Goal: Information Seeking & Learning: Learn about a topic

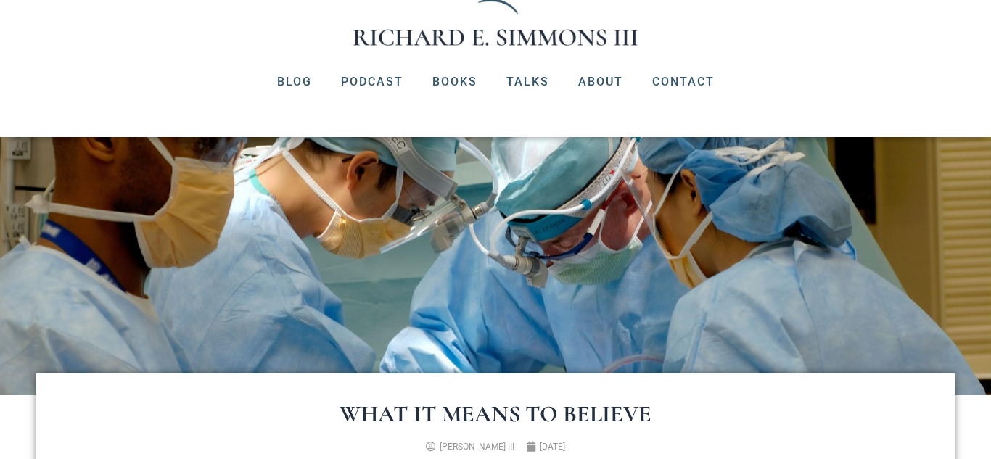
scroll to position [137, 0]
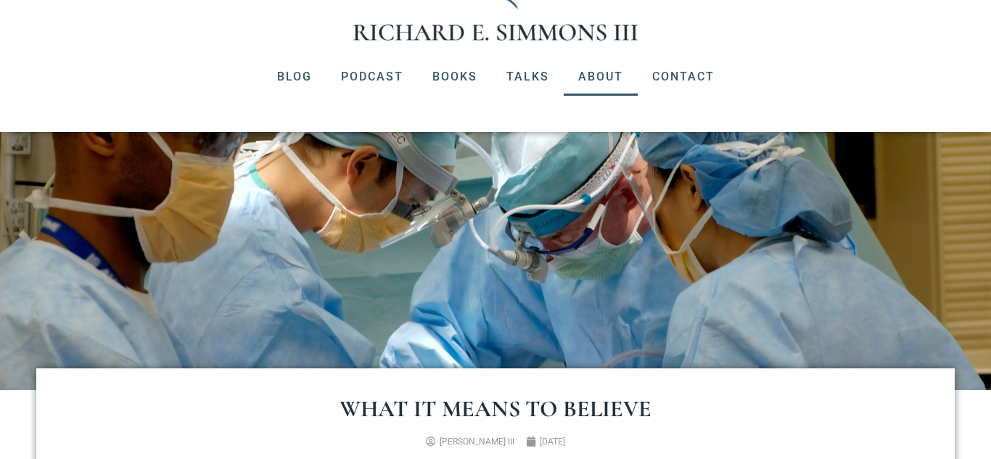
click at [598, 77] on link "About" at bounding box center [600, 77] width 74 height 38
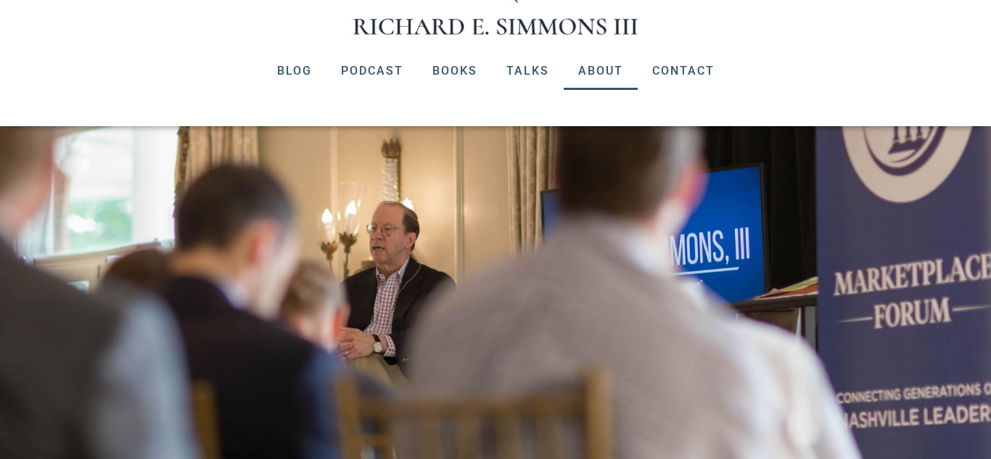
scroll to position [166, 0]
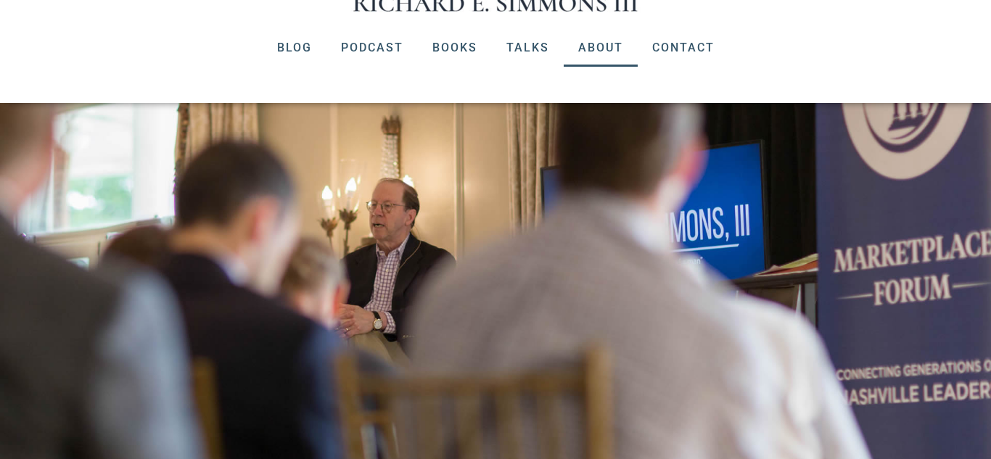
drag, startPoint x: 271, startPoint y: 270, endPoint x: 453, endPoint y: 268, distance: 182.8
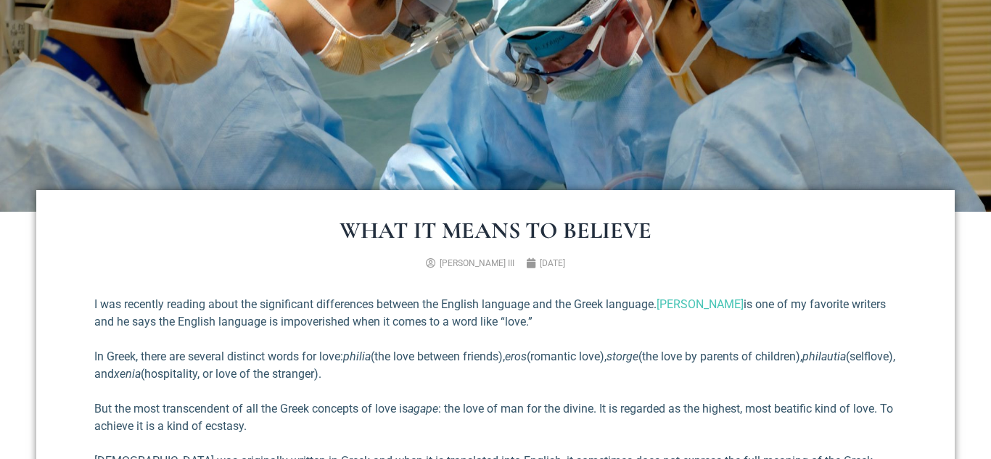
scroll to position [633, 0]
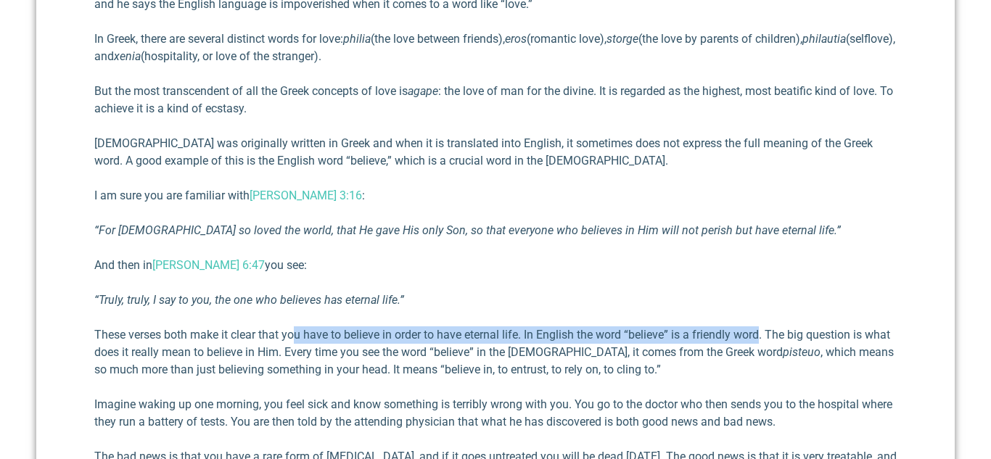
drag, startPoint x: 297, startPoint y: 334, endPoint x: 764, endPoint y: 329, distance: 466.3
click at [764, 329] on p "These verses both make it clear that you have to believe in order to have etern…" at bounding box center [495, 352] width 802 height 52
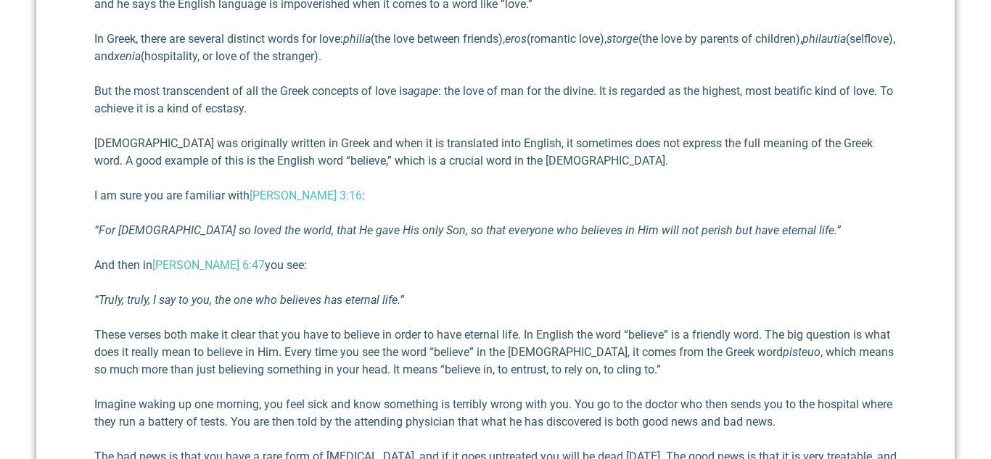
click at [772, 336] on p "These verses both make it clear that you have to believe in order to have etern…" at bounding box center [495, 352] width 802 height 52
drag, startPoint x: 238, startPoint y: 353, endPoint x: 272, endPoint y: 352, distance: 34.1
click at [272, 352] on p "These verses both make it clear that you have to believe in order to have etern…" at bounding box center [495, 352] width 802 height 52
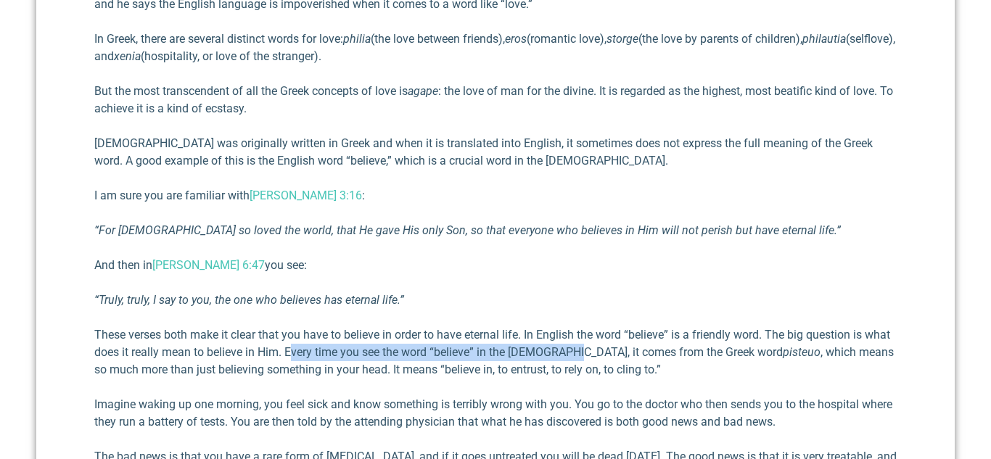
drag, startPoint x: 290, startPoint y: 352, endPoint x: 585, endPoint y: 358, distance: 294.5
click at [585, 358] on p "These verses both make it clear that you have to believe in order to have etern…" at bounding box center [495, 352] width 802 height 52
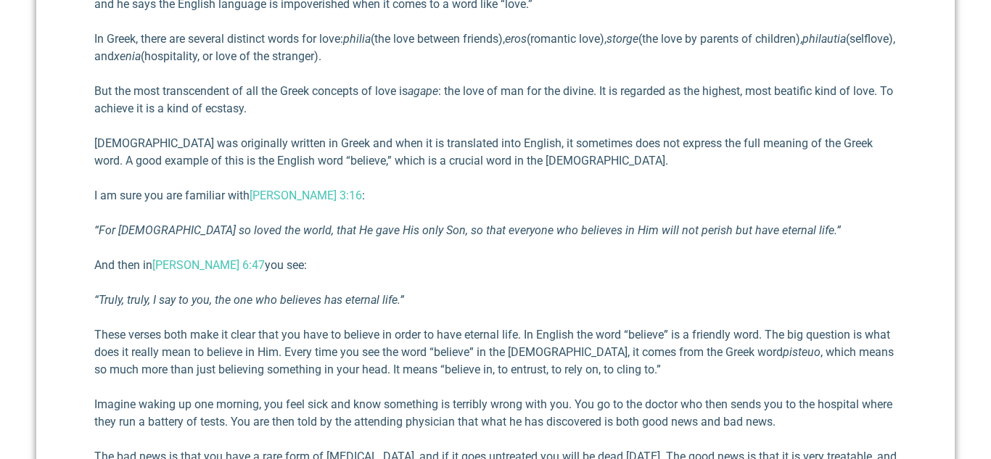
click at [246, 371] on p "These verses both make it clear that you have to believe in order to have etern…" at bounding box center [495, 352] width 802 height 52
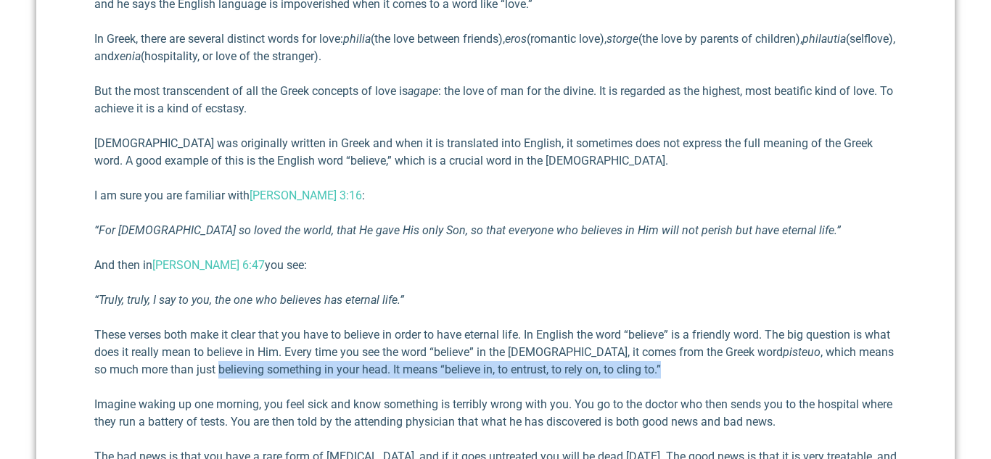
drag, startPoint x: 203, startPoint y: 368, endPoint x: 654, endPoint y: 368, distance: 451.1
click at [654, 368] on p "These verses both make it clear that you have to believe in order to have etern…" at bounding box center [495, 352] width 802 height 52
click at [558, 368] on p "These verses both make it clear that you have to believe in order to have etern…" at bounding box center [495, 352] width 802 height 52
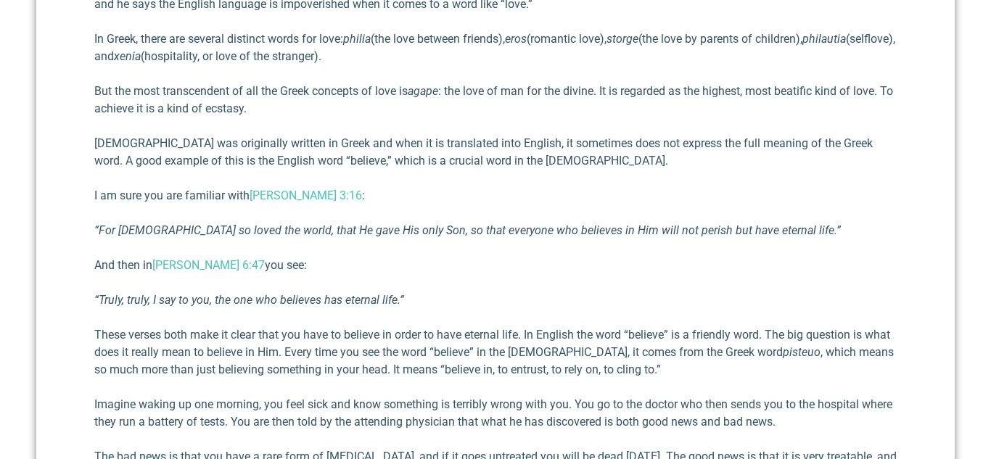
click at [257, 334] on p "These verses both make it clear that you have to believe in order to have etern…" at bounding box center [495, 352] width 802 height 52
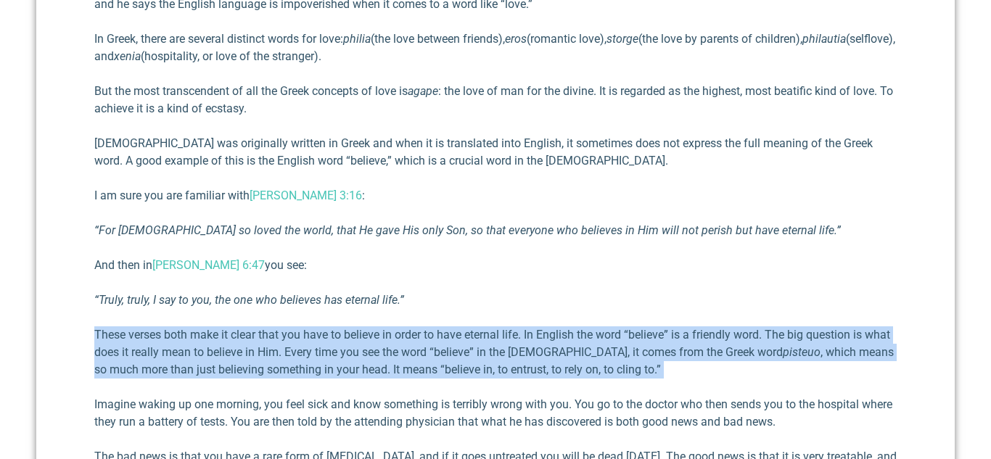
click at [257, 334] on p "These verses both make it clear that you have to believe in order to have etern…" at bounding box center [495, 352] width 802 height 52
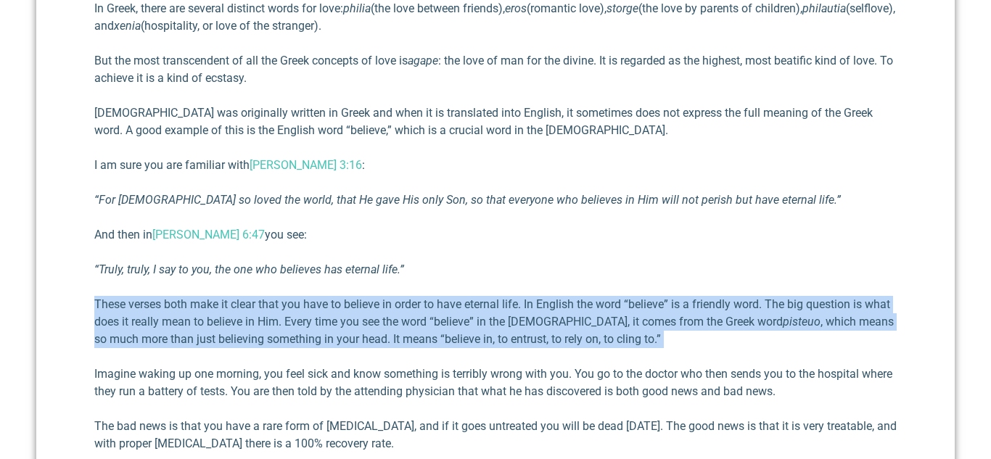
scroll to position [775, 0]
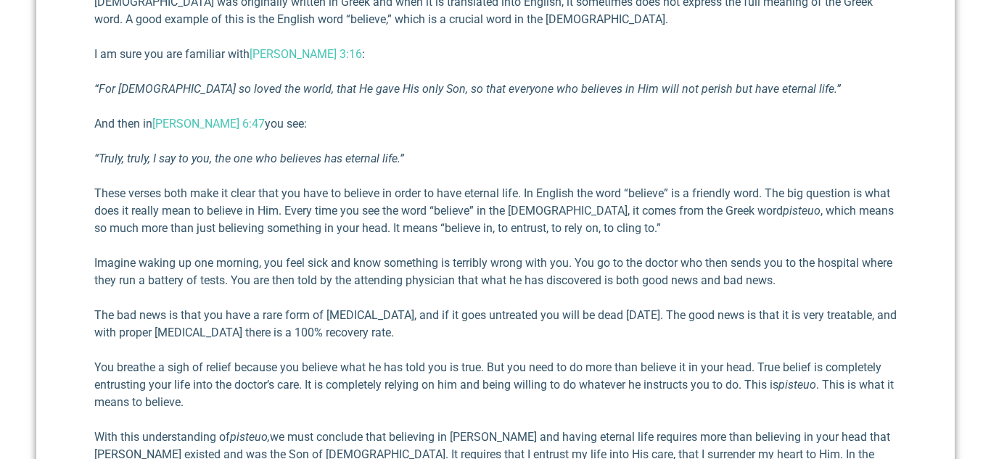
click at [231, 266] on p "Imagine waking up one morning, you feel sick and know something is terribly wro…" at bounding box center [495, 272] width 802 height 35
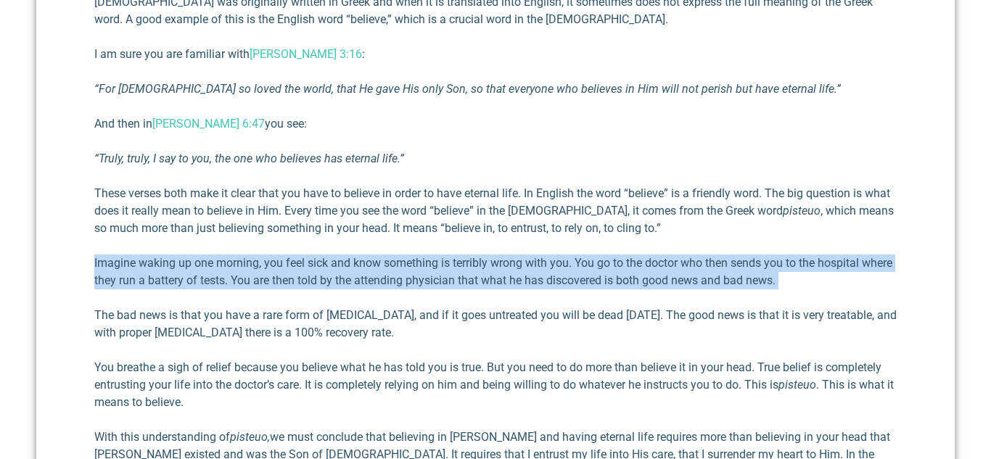
click at [231, 266] on p "Imagine waking up one morning, you feel sick and know something is terribly wro…" at bounding box center [495, 272] width 802 height 35
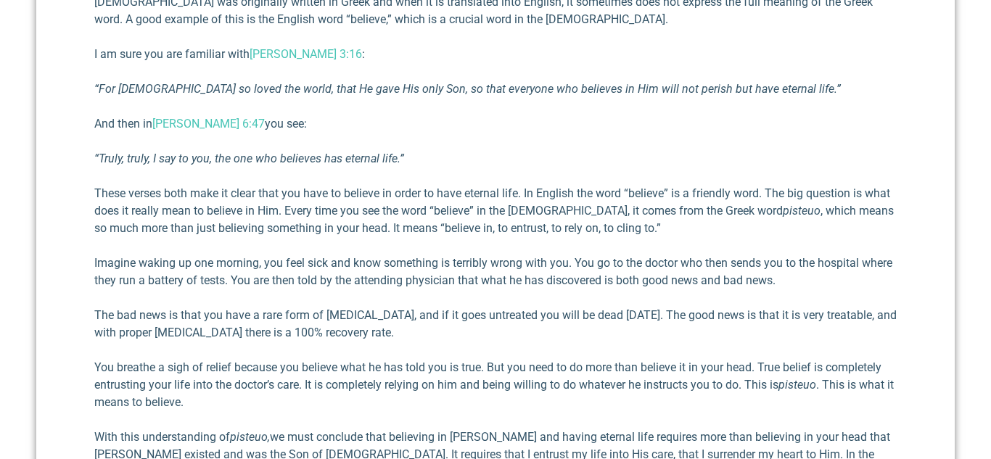
click at [219, 315] on p "The bad news is that you have a rare form of [MEDICAL_DATA], and if it goes unt…" at bounding box center [495, 324] width 802 height 35
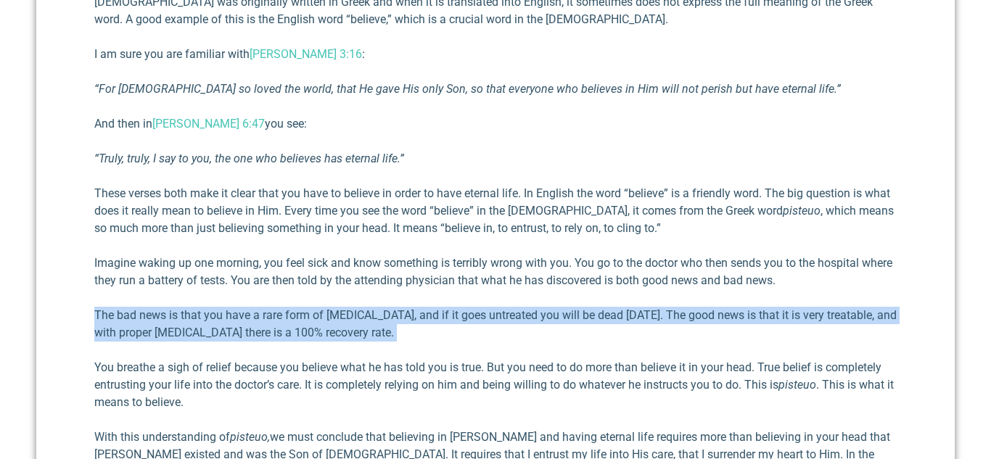
click at [219, 315] on p "The bad news is that you have a rare form of [MEDICAL_DATA], and if it goes unt…" at bounding box center [495, 324] width 802 height 35
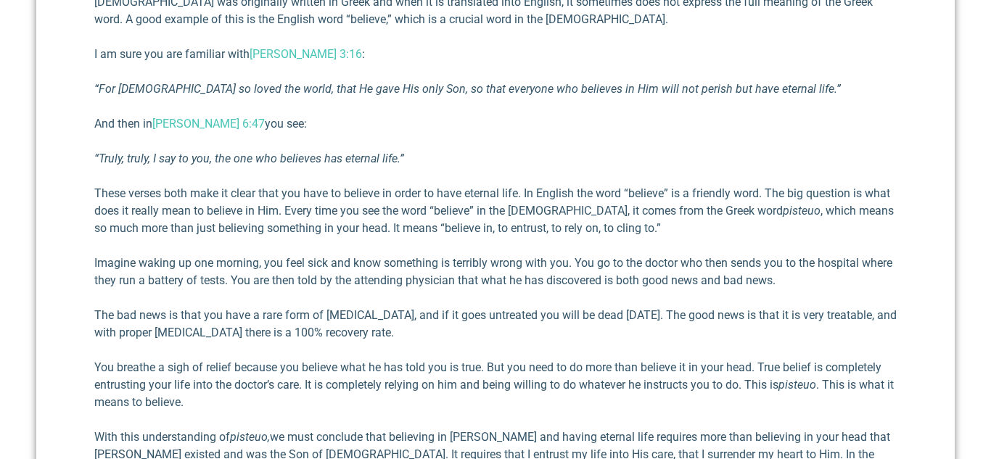
click at [207, 368] on p "You breathe a sigh of relief because you believe what he has told you is true. …" at bounding box center [495, 385] width 802 height 52
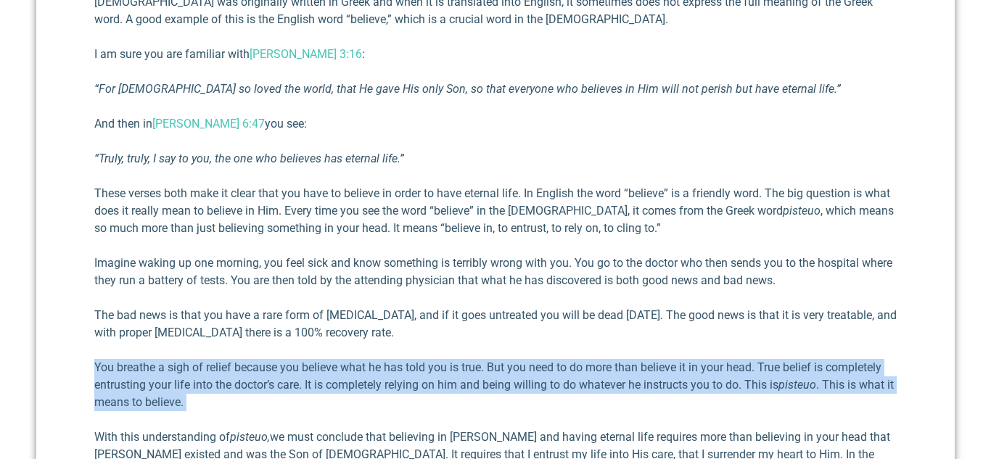
click at [207, 368] on p "You breathe a sigh of relief because you believe what he has told you is true. …" at bounding box center [495, 385] width 802 height 52
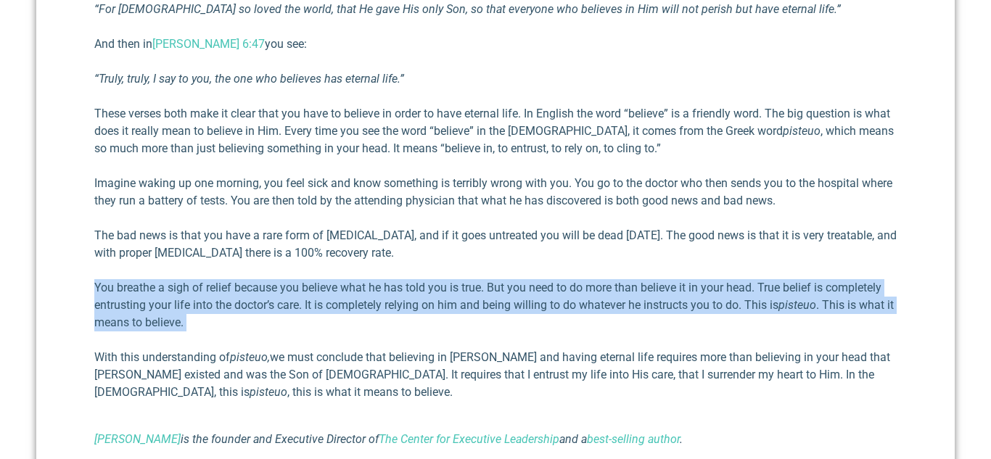
scroll to position [862, 0]
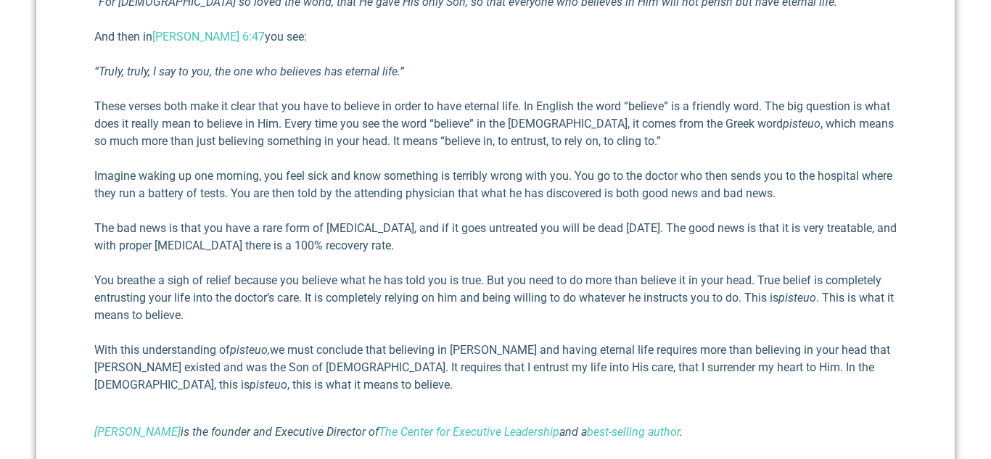
click at [183, 352] on p "With this understanding of pisteuo, we must conclude that believing in Jesus an…" at bounding box center [495, 368] width 802 height 52
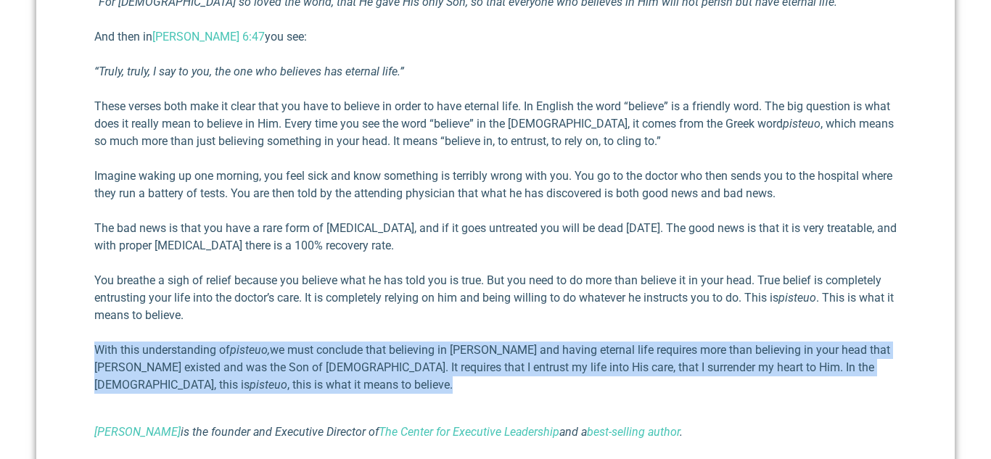
click at [183, 352] on p "With this understanding of pisteuo, we must conclude that believing in Jesus an…" at bounding box center [495, 368] width 802 height 52
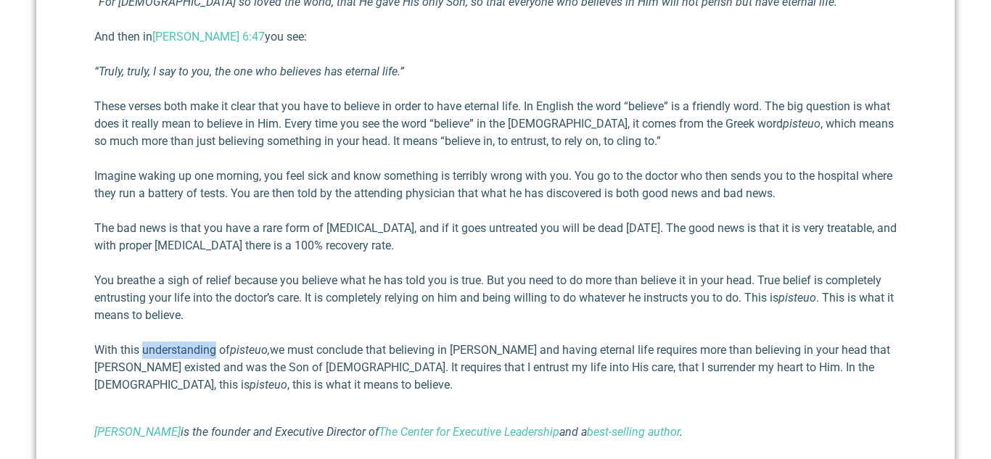
click at [183, 352] on p "With this understanding of pisteuo, we must conclude that believing in Jesus an…" at bounding box center [495, 368] width 802 height 52
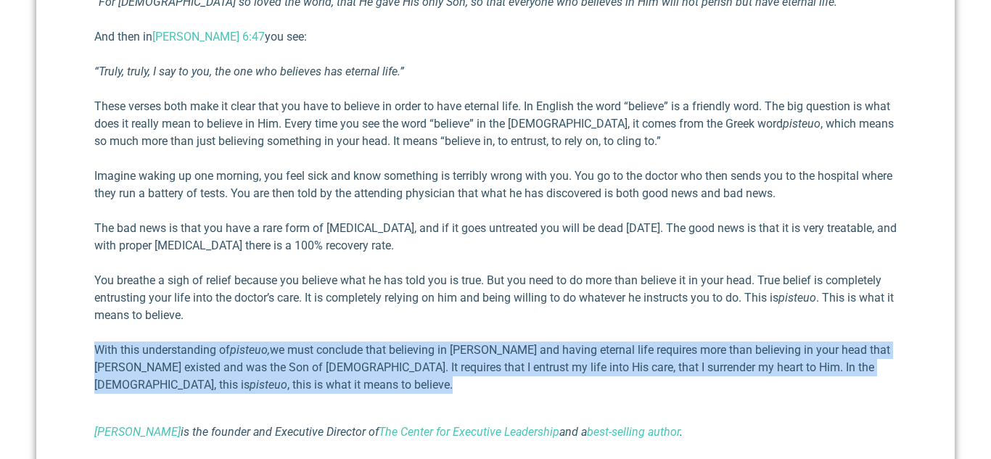
click at [183, 352] on p "With this understanding of pisteuo, we must conclude that believing in Jesus an…" at bounding box center [495, 368] width 802 height 52
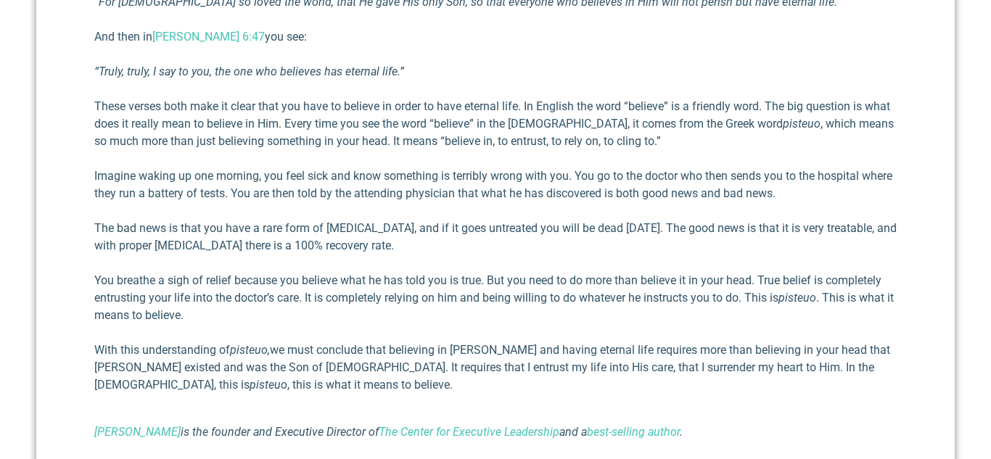
click at [183, 352] on p "With this understanding of pisteuo, we must conclude that believing in Jesus an…" at bounding box center [495, 368] width 802 height 52
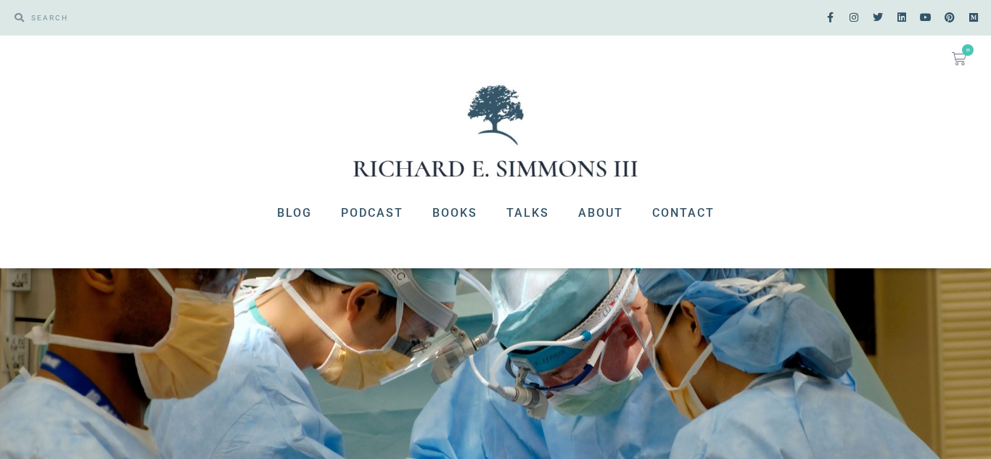
scroll to position [0, 0]
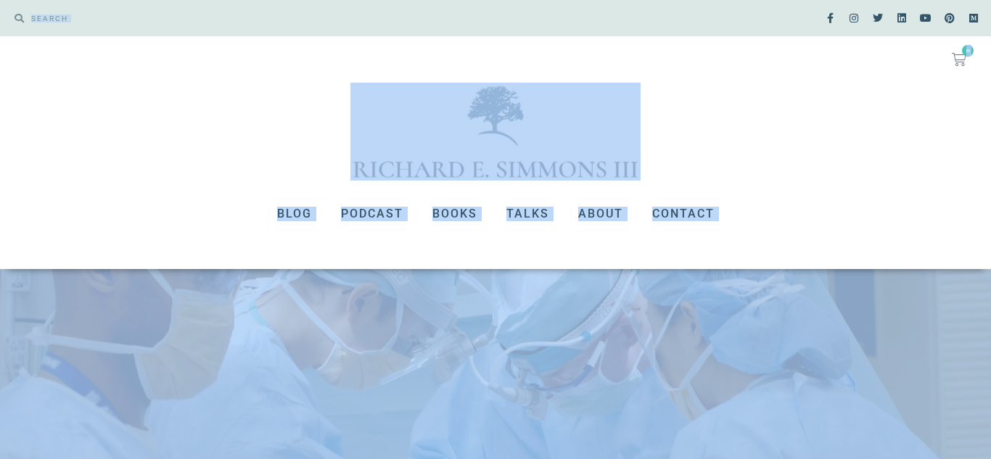
click at [242, 183] on div "No products in the cart. $ 0.00 0 Cart Blog Podcast Books Talks About Contact B…" at bounding box center [495, 152] width 991 height 233
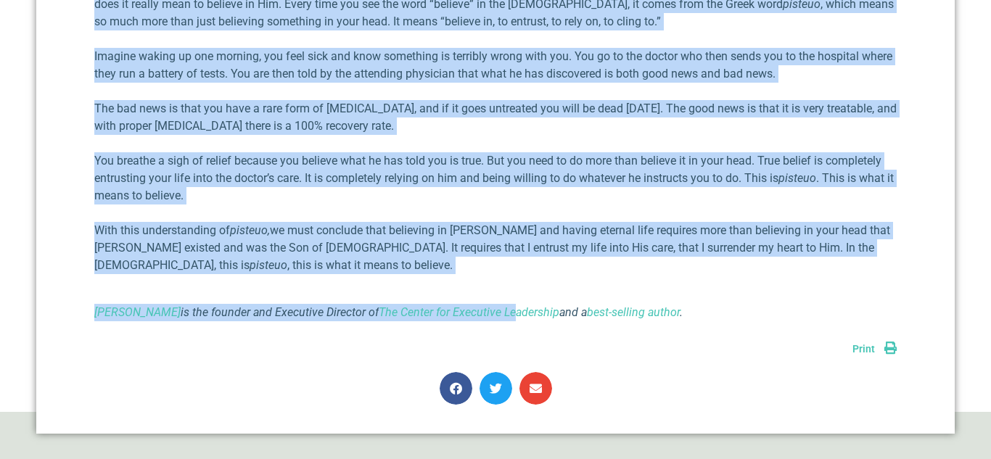
scroll to position [992, 0]
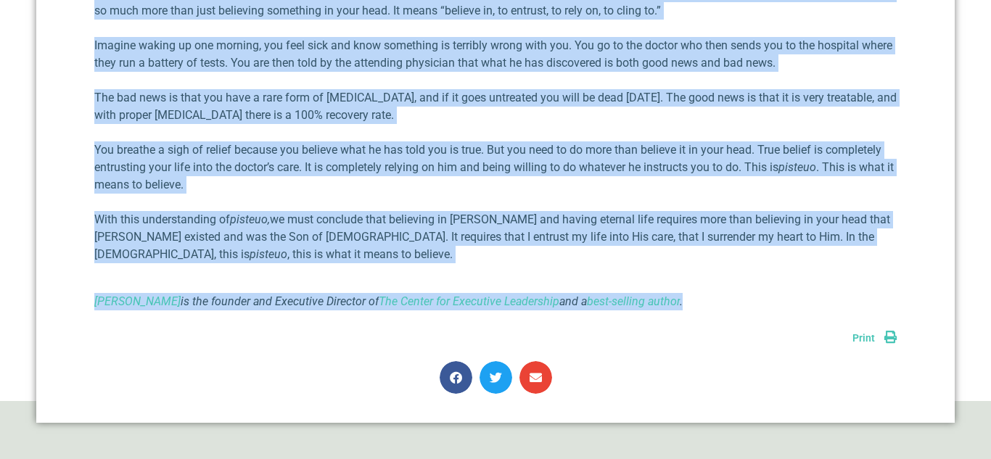
drag, startPoint x: 264, startPoint y: 156, endPoint x: 731, endPoint y: 302, distance: 489.3
click at [876, 336] on link "Print" at bounding box center [874, 338] width 44 height 12
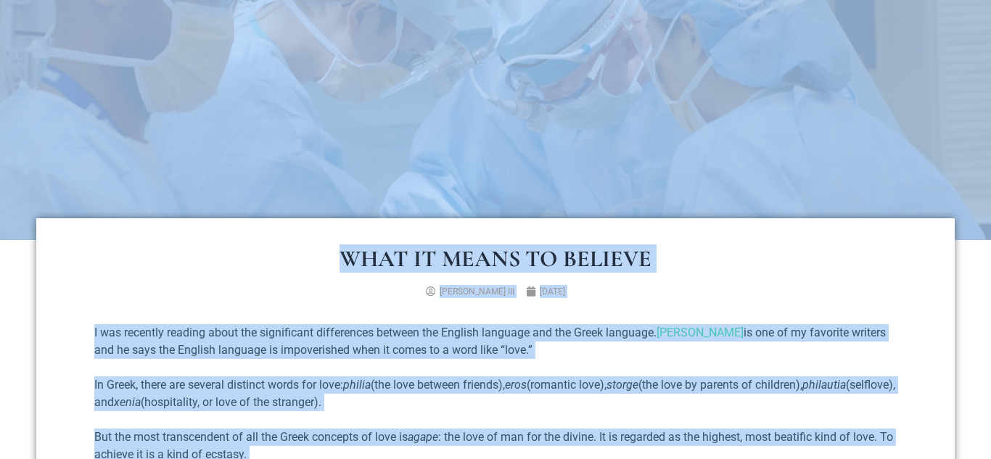
scroll to position [286, 0]
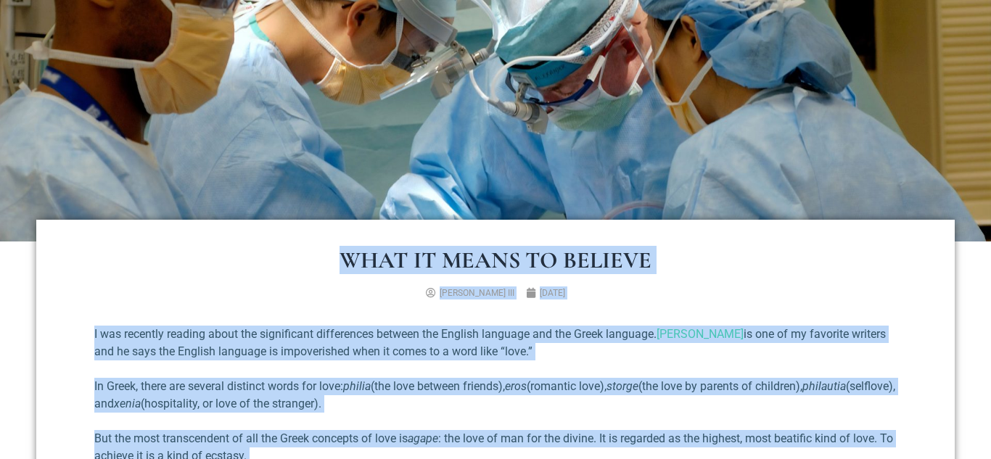
drag, startPoint x: 729, startPoint y: 307, endPoint x: 255, endPoint y: 274, distance: 474.7
